Goal: Transaction & Acquisition: Book appointment/travel/reservation

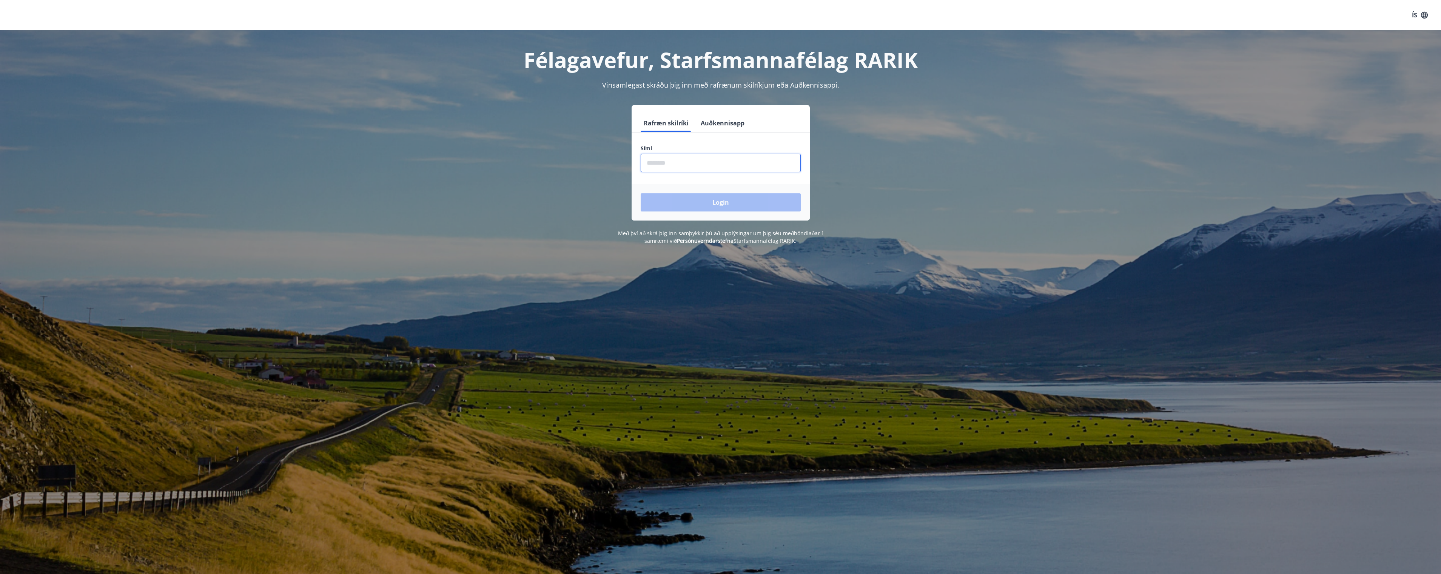
click at [699, 160] on input "phone" at bounding box center [720, 163] width 160 height 18
click at [732, 124] on button "Auðkennisapp" at bounding box center [722, 123] width 50 height 18
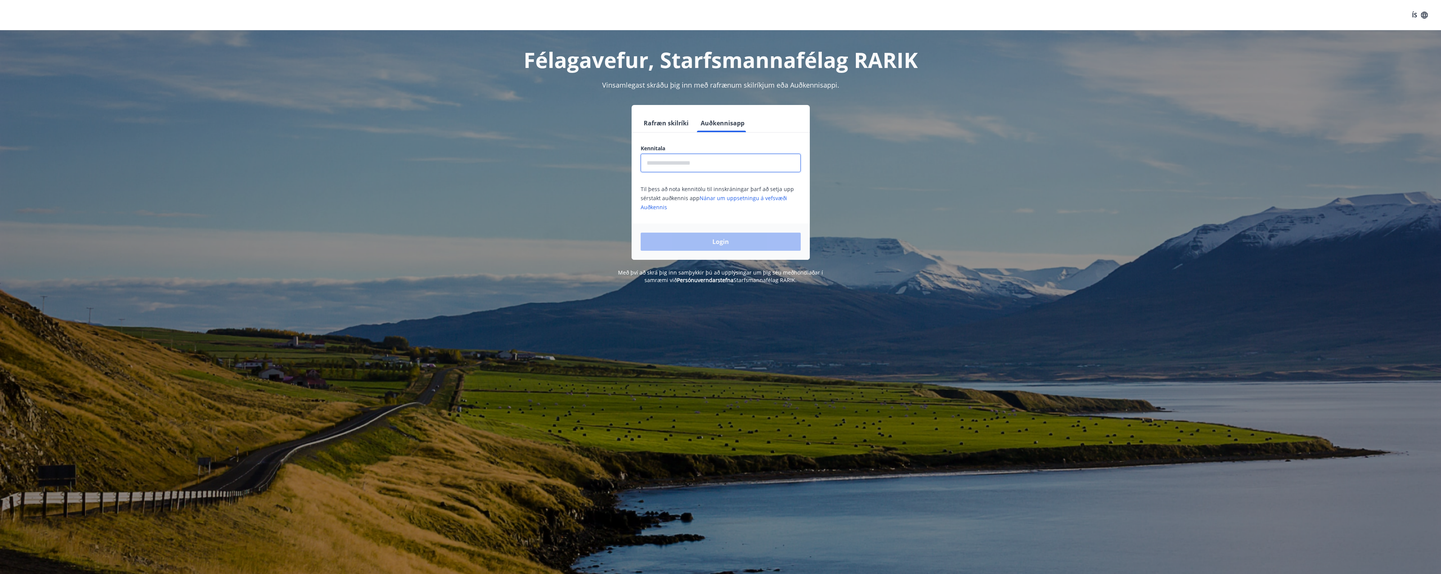
click at [676, 164] on input "text" at bounding box center [720, 163] width 160 height 18
type input "**********"
click at [743, 240] on button "Login" at bounding box center [720, 241] width 160 height 18
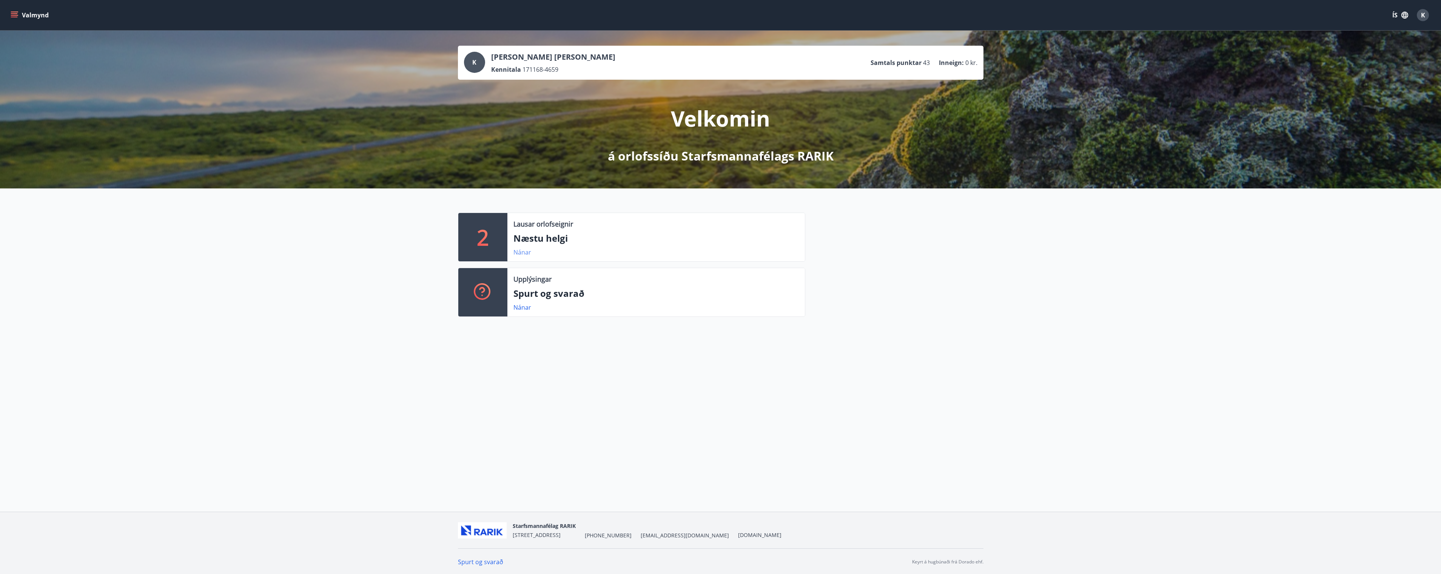
click at [523, 251] on link "Nánar" at bounding box center [522, 252] width 18 height 8
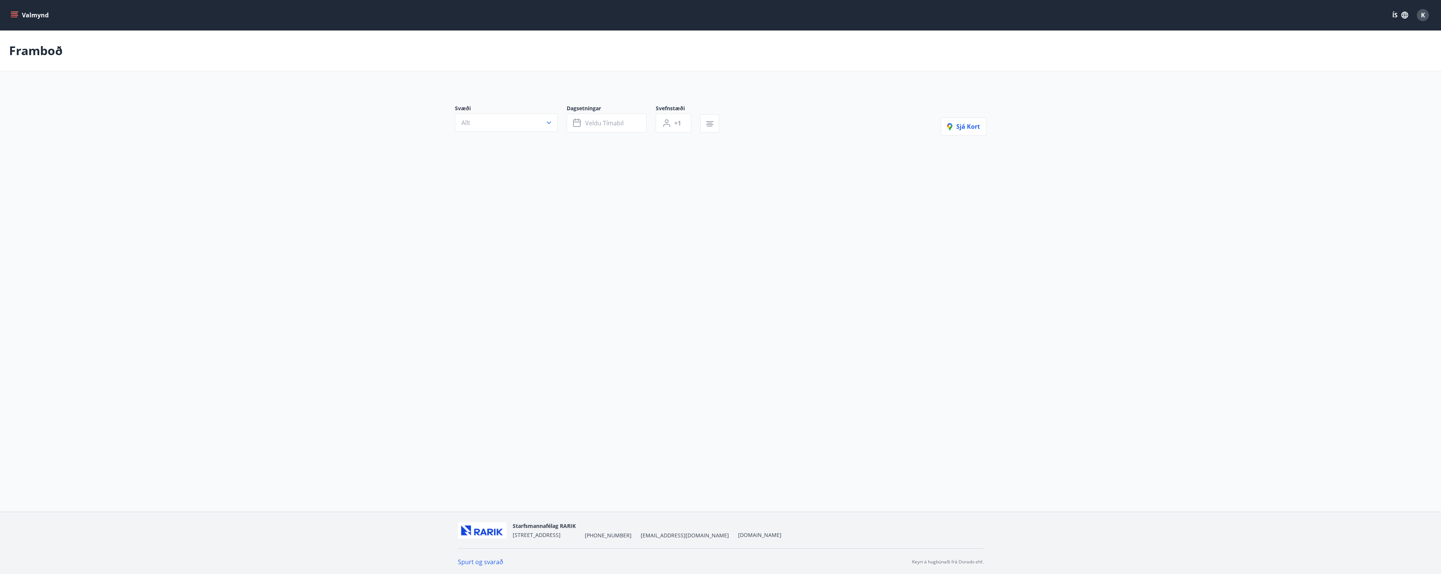
type input "*"
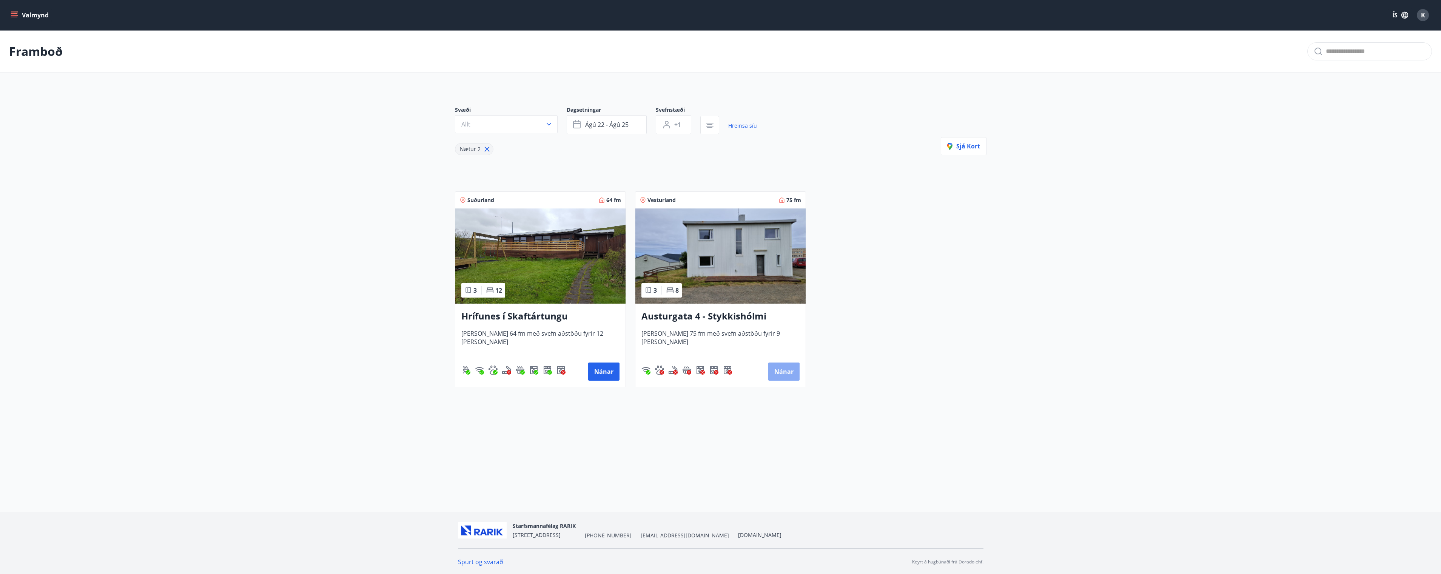
click at [779, 367] on button "Nánar" at bounding box center [783, 371] width 31 height 18
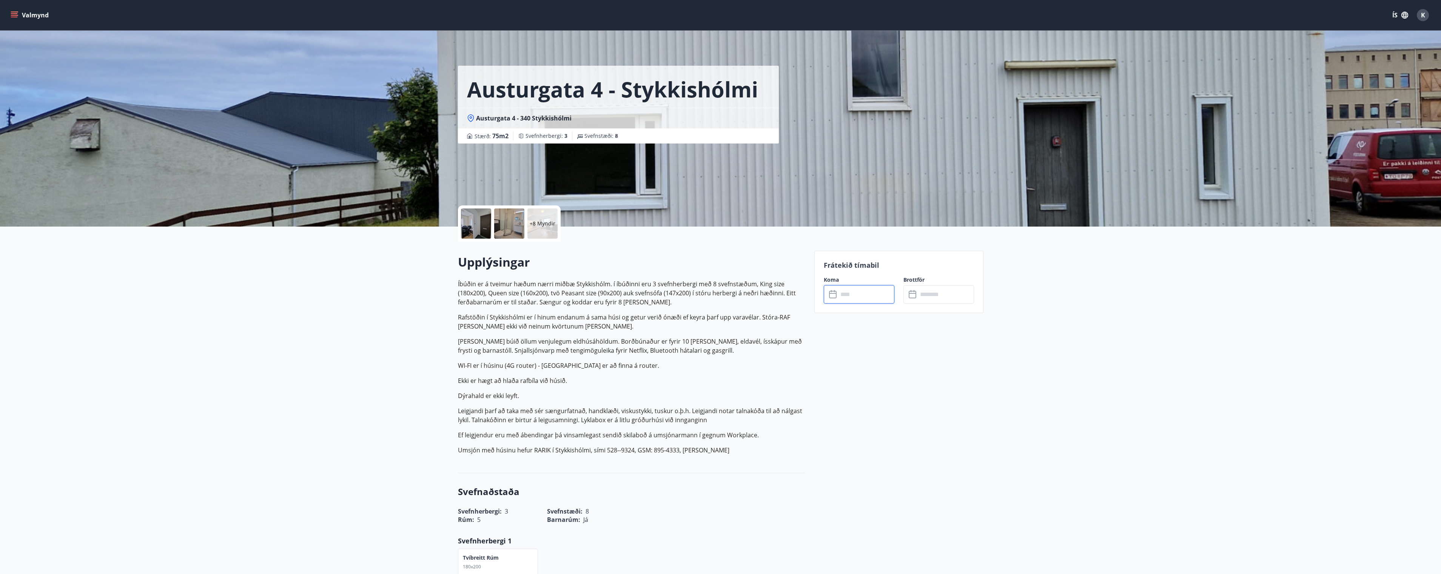
click at [857, 294] on input "text" at bounding box center [866, 294] width 56 height 18
